Goal: Find specific page/section

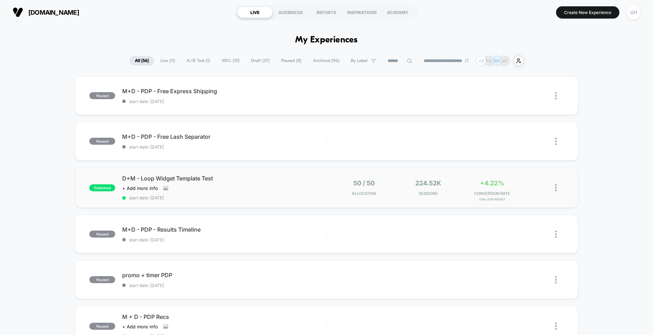
click at [301, 171] on div "published D+M - Loop Widget Template Test Click to view images Click to edit ex…" at bounding box center [326, 187] width 502 height 40
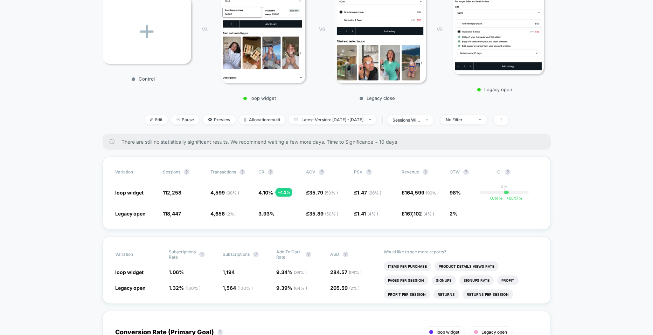
scroll to position [189, 0]
